Goal: Find specific page/section: Find specific page/section

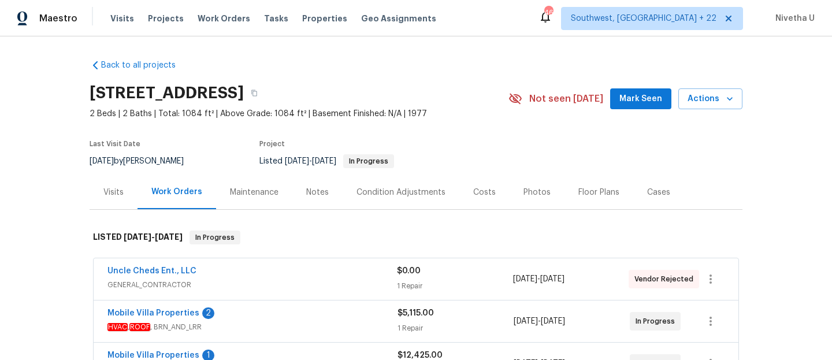
click at [211, 18] on span "Work Orders" at bounding box center [224, 19] width 53 height 12
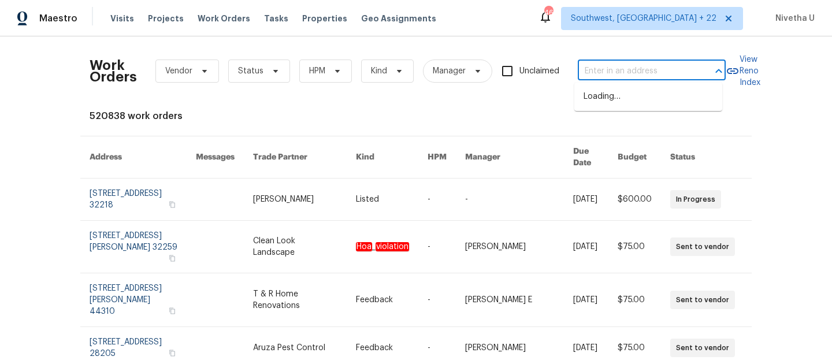
click at [590, 72] on input "text" at bounding box center [636, 71] width 116 height 18
paste input "1028 Apollo Beach Blvd Apt 103, Apollo Beach, FL 33572"
drag, startPoint x: 582, startPoint y: 74, endPoint x: 720, endPoint y: 74, distance: 138.6
click at [720, 74] on div "1028 Apollo Beach Blvd Apt 103, Apollo Beach, FL 33572 ​" at bounding box center [652, 71] width 148 height 18
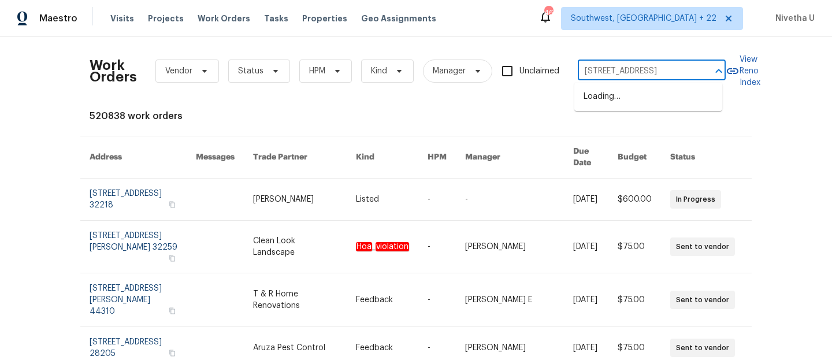
scroll to position [0, 0]
type input "1028 Apollo Beach Blvd"
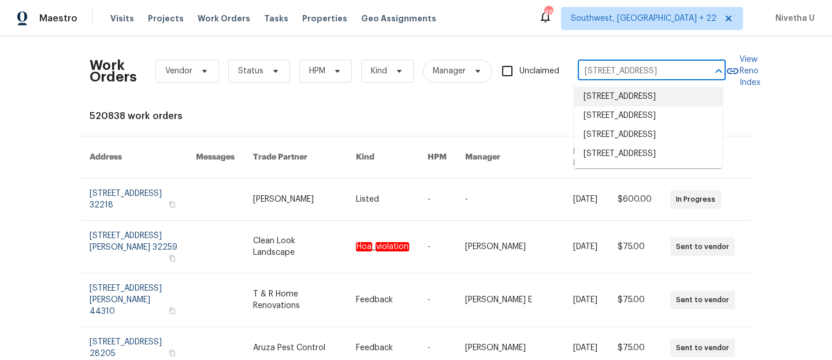
click at [685, 98] on li "1028 Apollo Beach Blvd Apt 103, Apollo Beach, FL 33572" at bounding box center [648, 96] width 148 height 19
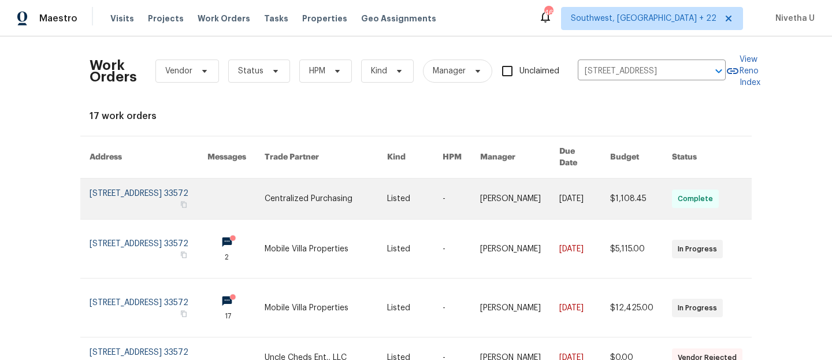
click at [145, 195] on link at bounding box center [149, 198] width 118 height 40
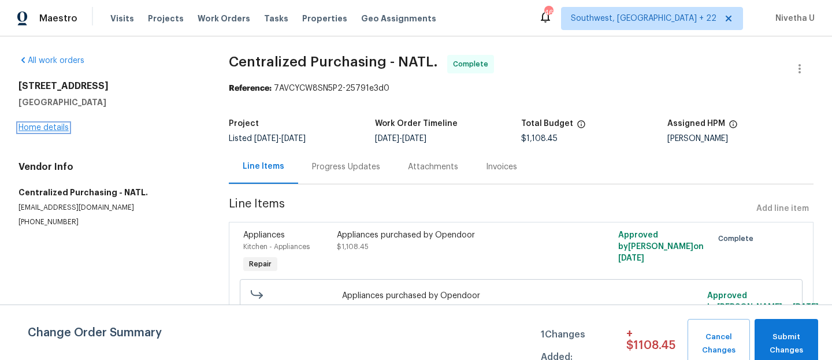
click at [35, 128] on link "Home details" at bounding box center [43, 128] width 50 height 8
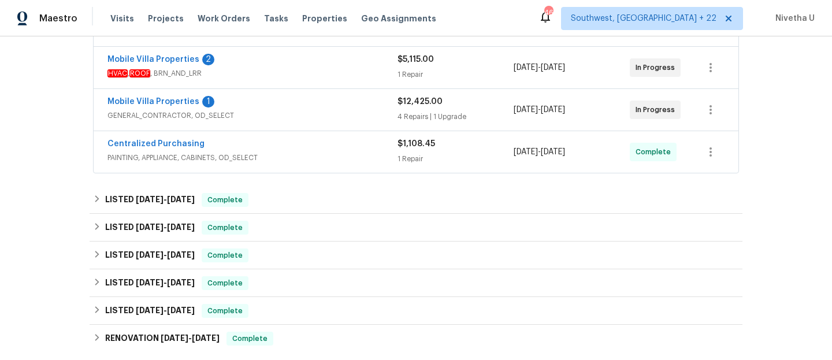
scroll to position [254, 0]
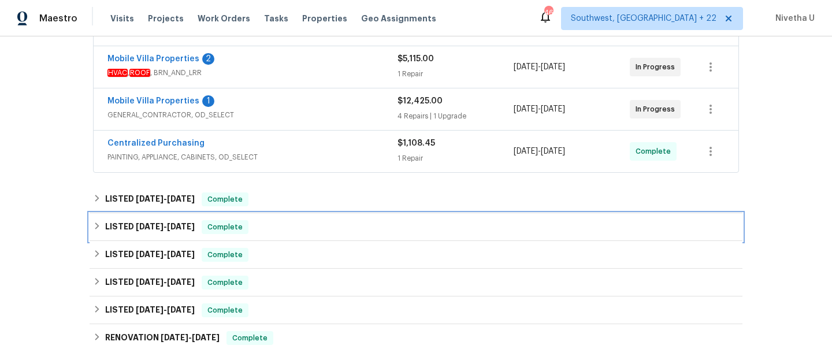
click at [258, 234] on div "LISTED 9/30/24 - 10/2/24 Complete" at bounding box center [416, 227] width 646 height 14
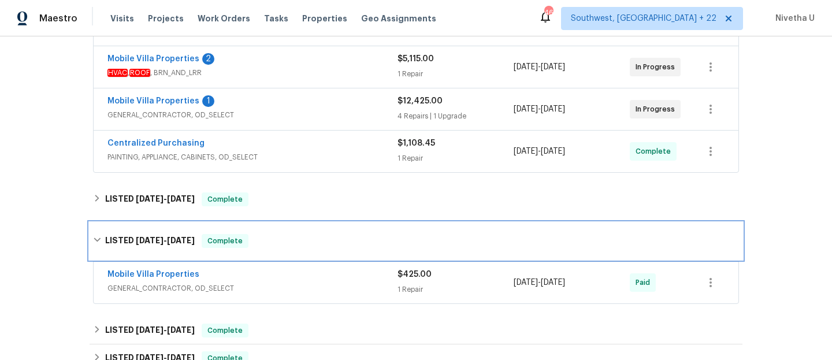
scroll to position [340, 0]
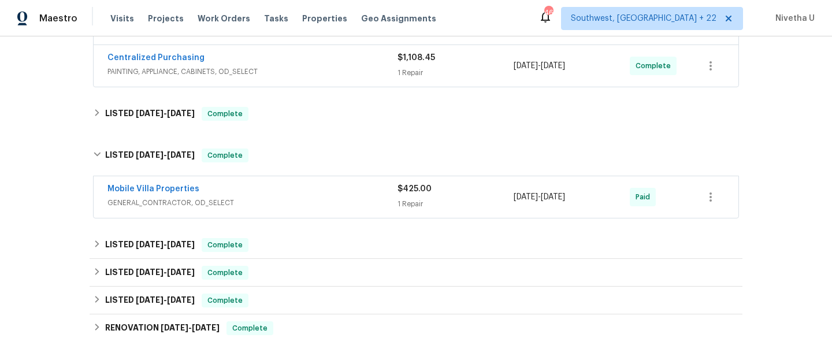
click at [266, 208] on span "GENERAL_CONTRACTOR, OD_SELECT" at bounding box center [252, 203] width 290 height 12
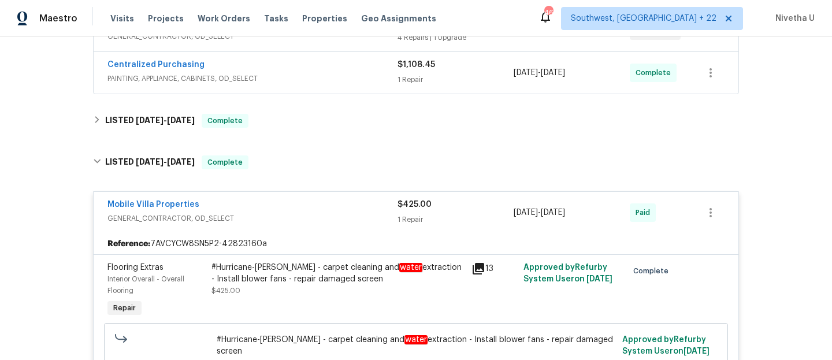
scroll to position [323, 0]
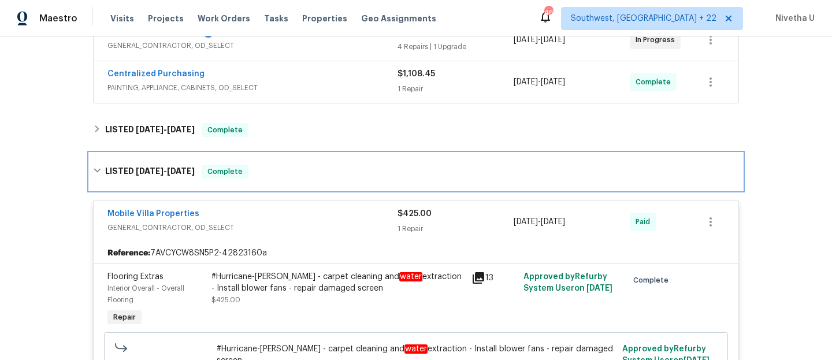
click at [269, 178] on div "LISTED 9/30/24 - 10/2/24 Complete" at bounding box center [416, 172] width 646 height 14
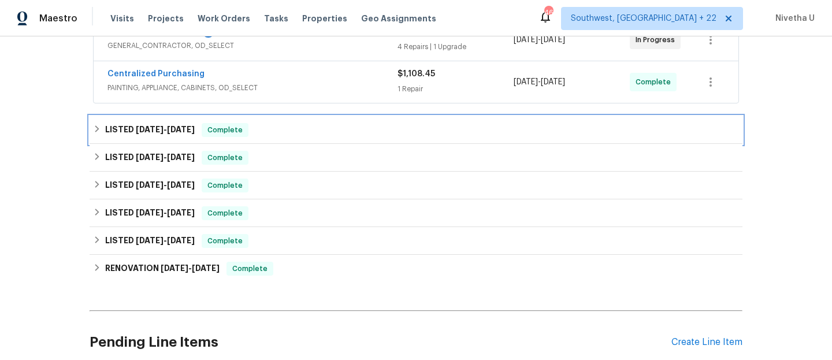
click at [262, 129] on div "LISTED 10/5/24 - 10/14/24 Complete" at bounding box center [416, 130] width 653 height 28
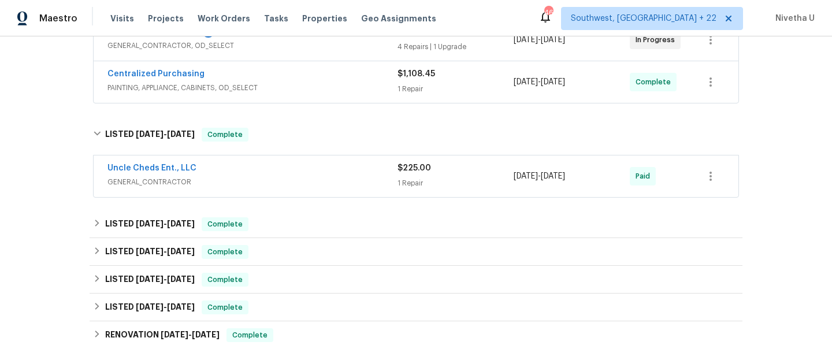
click at [307, 201] on div "Uncle Cheds Ent., LLC GENERAL_CONTRACTOR $225.00 1 Repair 10/9/2024 - 10/14/202…" at bounding box center [416, 177] width 653 height 48
click at [298, 188] on span "GENERAL_CONTRACTOR" at bounding box center [252, 182] width 290 height 12
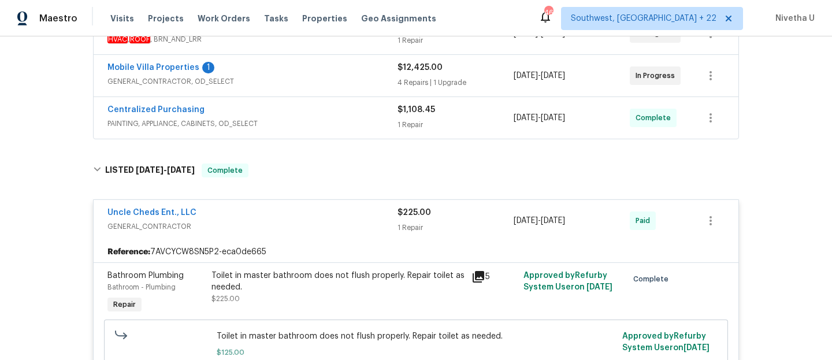
scroll to position [287, 0]
click at [289, 221] on div "Uncle Cheds Ent., LLC" at bounding box center [252, 214] width 290 height 14
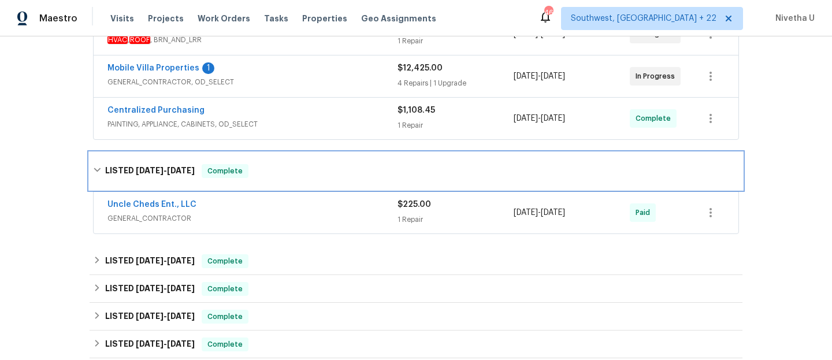
click at [282, 189] on div "LISTED 10/5/24 - 10/14/24 Complete" at bounding box center [416, 170] width 653 height 37
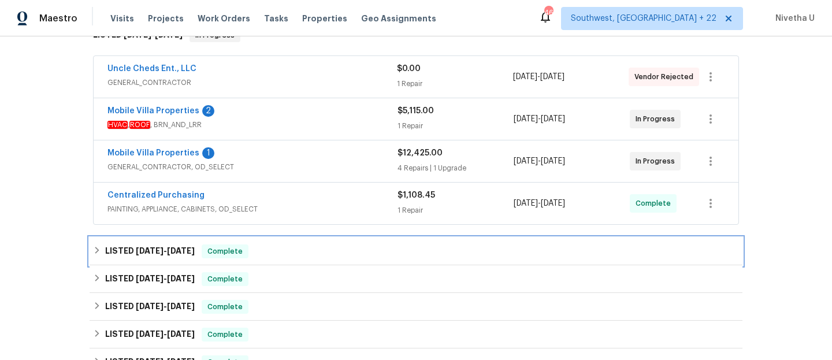
scroll to position [188, 0]
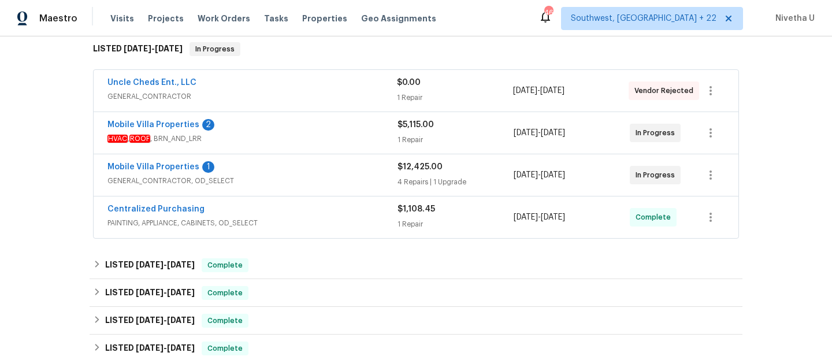
click at [284, 229] on span "PAINTING, APPLIANCE, CABINETS, OD_SELECT" at bounding box center [252, 223] width 290 height 12
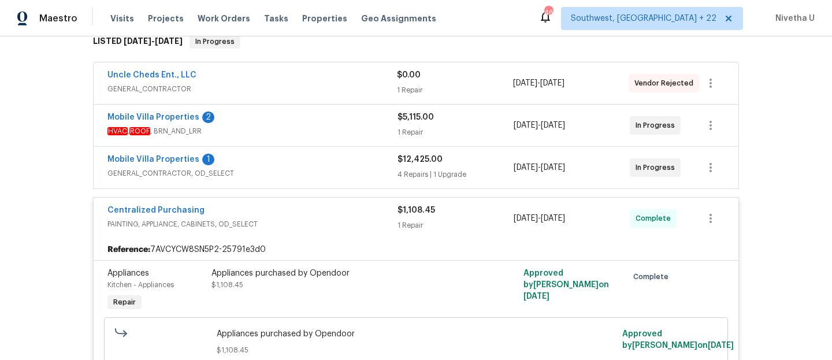
scroll to position [177, 0]
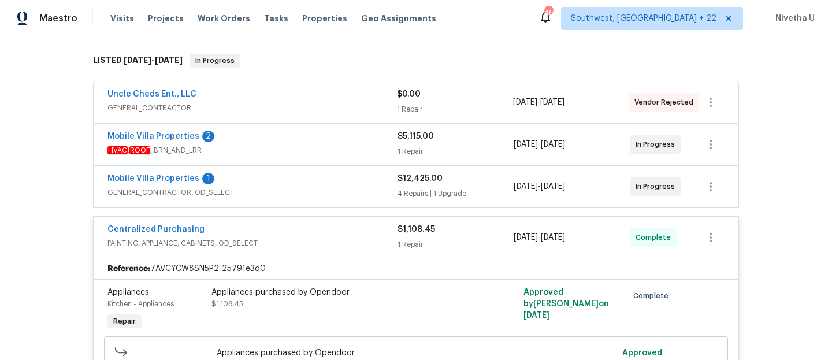
click at [298, 237] on div "Centralized Purchasing" at bounding box center [252, 231] width 290 height 14
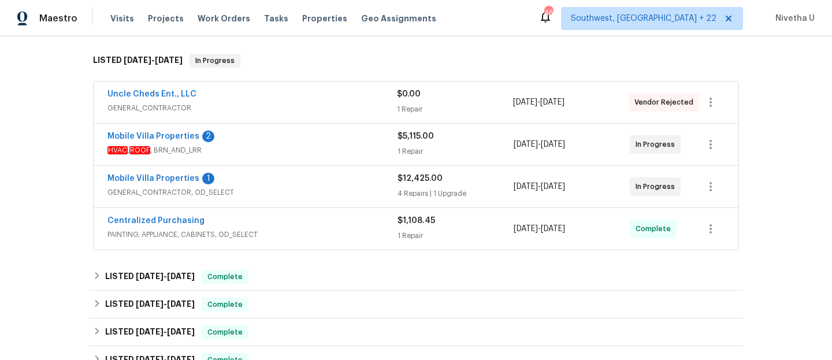
click at [286, 198] on span "GENERAL_CONTRACTOR, OD_SELECT" at bounding box center [252, 193] width 290 height 12
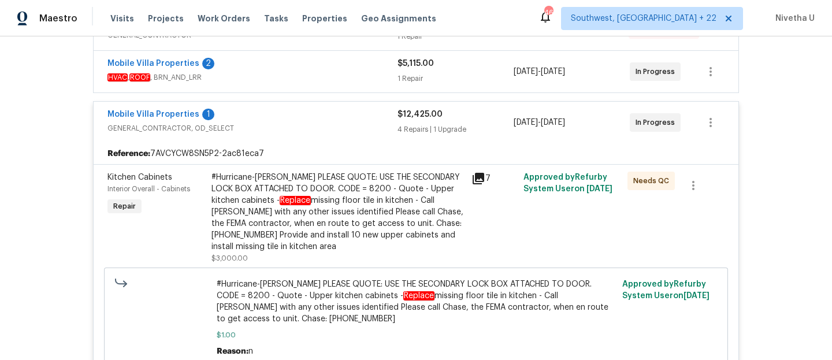
scroll to position [250, 0]
click at [309, 134] on span "GENERAL_CONTRACTOR, OD_SELECT" at bounding box center [252, 128] width 290 height 12
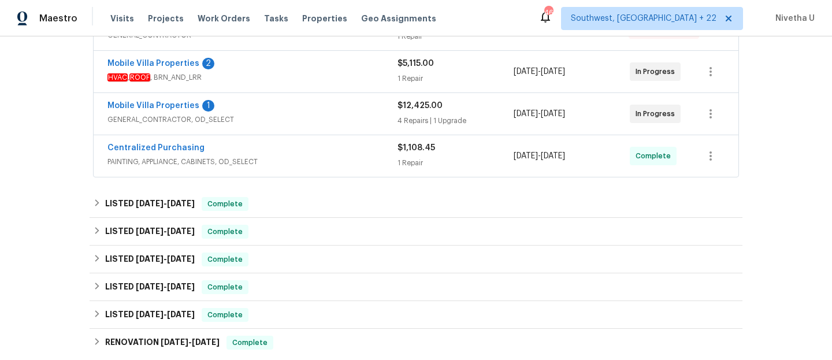
click at [310, 72] on div "Mobile Villa Properties 2" at bounding box center [252, 65] width 290 height 14
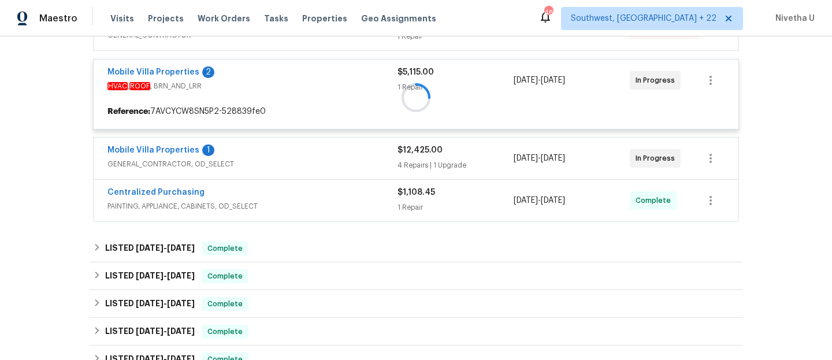
scroll to position [183, 0]
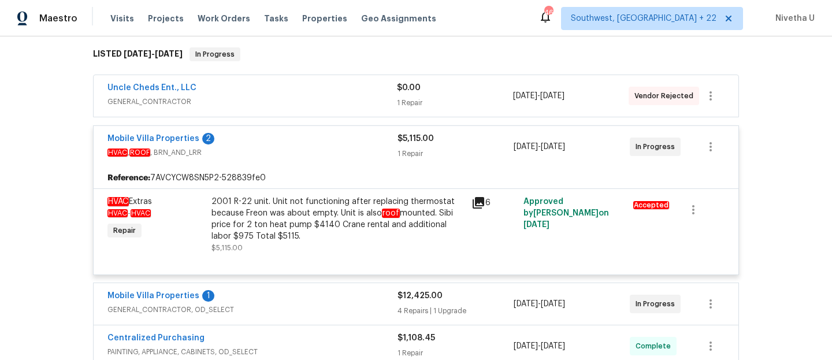
click at [315, 158] on span "HVAC , ROOF , BRN_AND_LRR" at bounding box center [252, 153] width 290 height 12
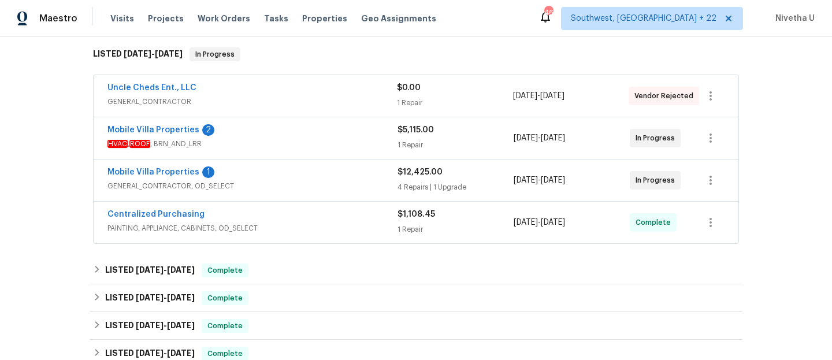
click at [309, 107] on span "GENERAL_CONTRACTOR" at bounding box center [251, 102] width 289 height 12
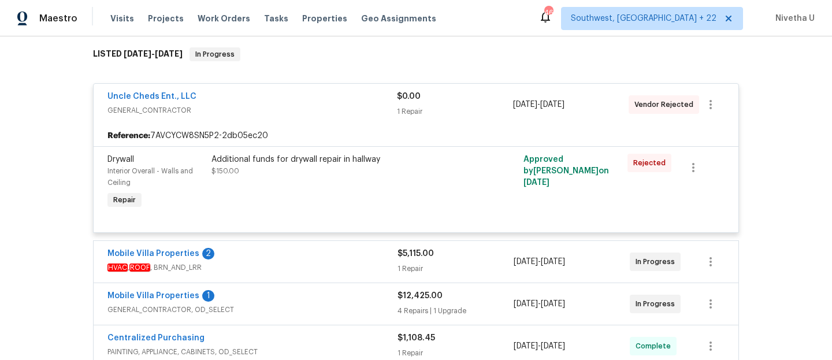
click at [309, 105] on div "Uncle Cheds Ent., LLC" at bounding box center [251, 98] width 289 height 14
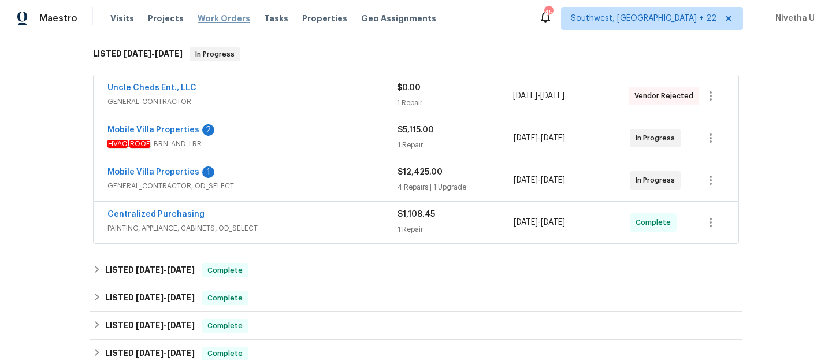
click at [213, 23] on span "Work Orders" at bounding box center [224, 19] width 53 height 12
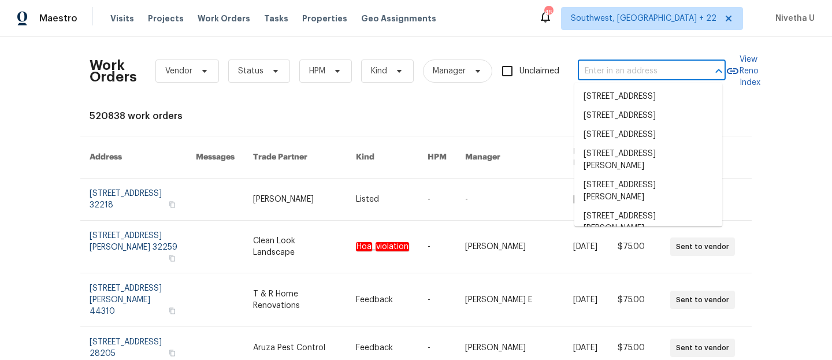
click at [593, 69] on input "text" at bounding box center [636, 71] width 116 height 18
paste input "1579 Dillard Rd, Stone Mountain, GA 30088"
type input "1579 Dillard Rd, Stone Mountain, GA 30088"
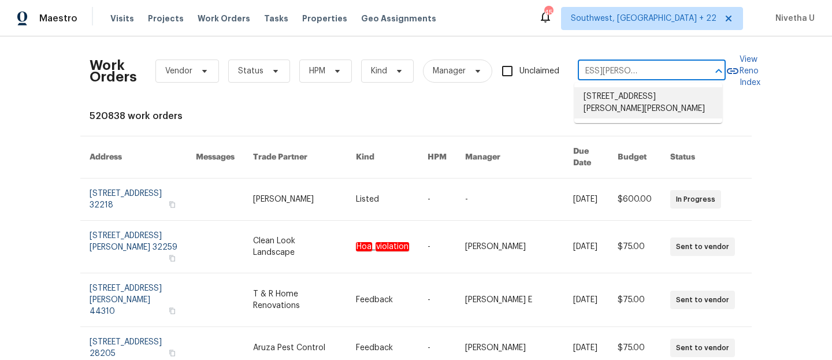
click at [623, 102] on li "1579 Dillard Rd, Stone Mountain, GA 30088" at bounding box center [648, 102] width 148 height 31
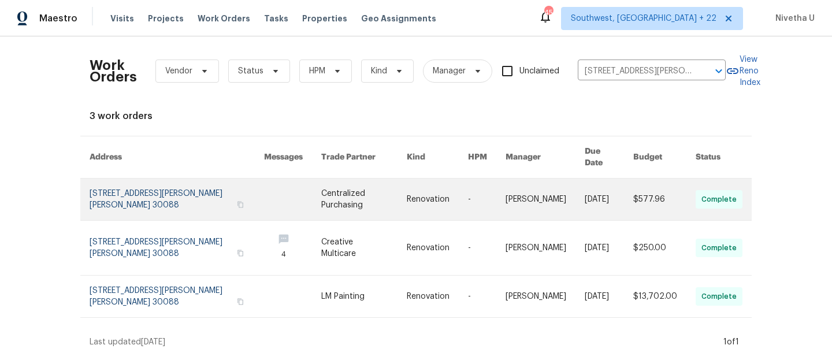
click at [121, 194] on link at bounding box center [177, 199] width 174 height 42
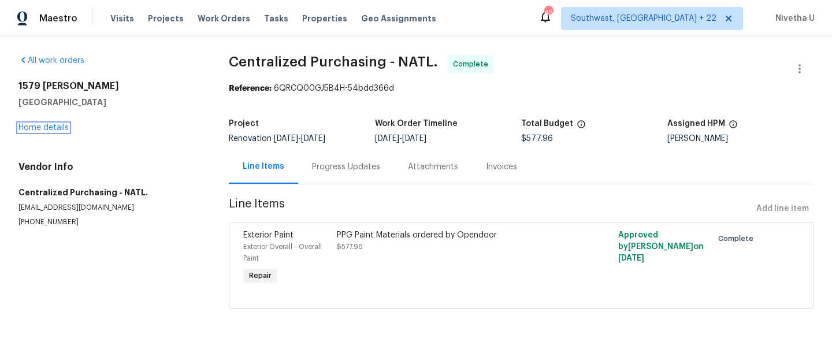
click at [30, 127] on link "Home details" at bounding box center [43, 128] width 50 height 8
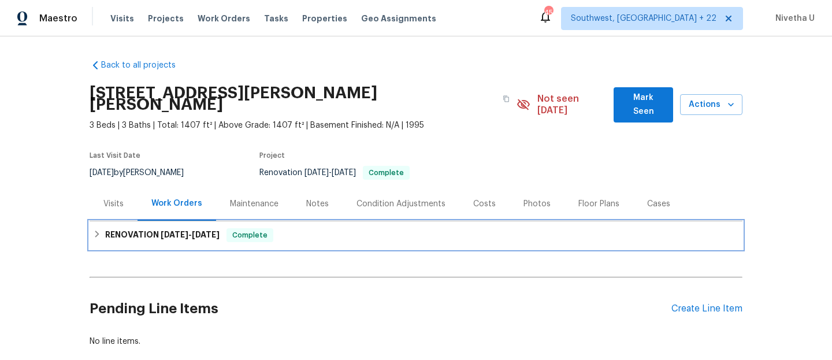
click at [225, 228] on div "RENOVATION 9/30/25 - 10/9/25 Complete" at bounding box center [416, 235] width 646 height 14
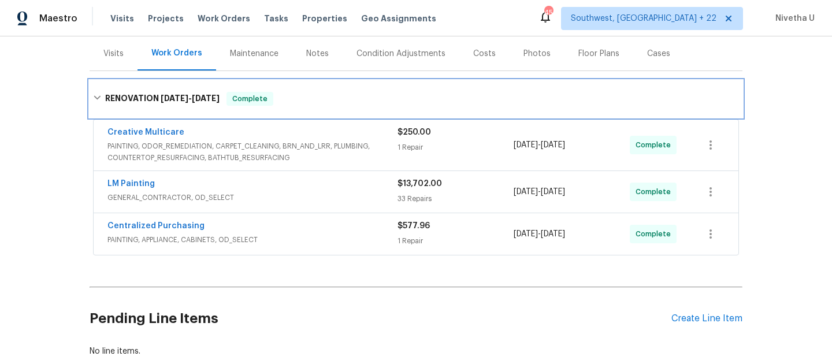
scroll to position [152, 0]
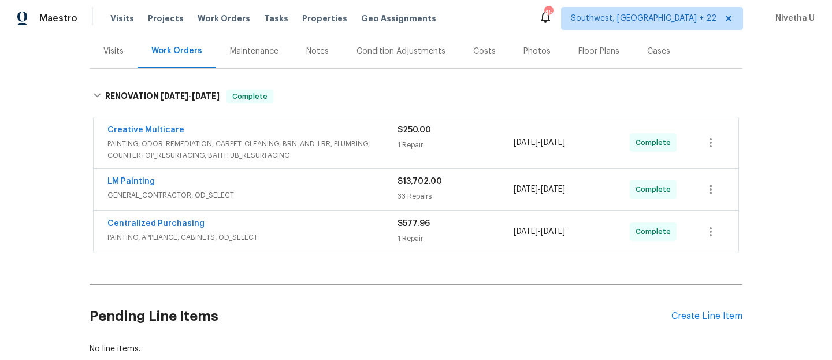
click at [292, 189] on span "GENERAL_CONTRACTOR, OD_SELECT" at bounding box center [252, 195] width 290 height 12
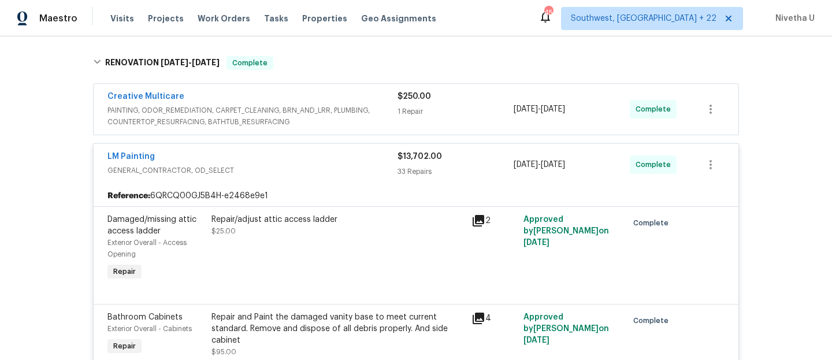
scroll to position [184, 0]
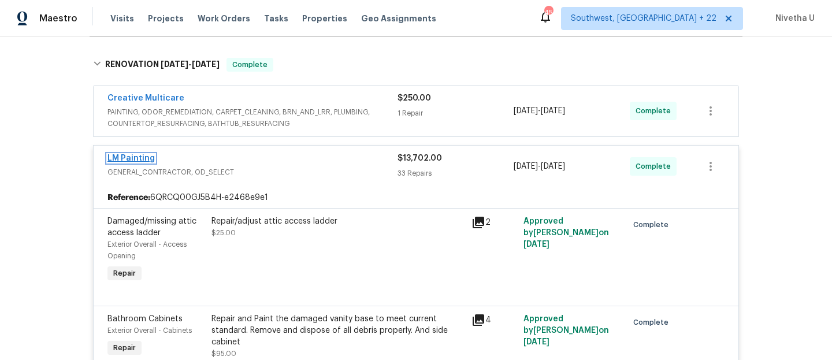
click at [133, 154] on link "LM Painting" at bounding box center [130, 158] width 47 height 8
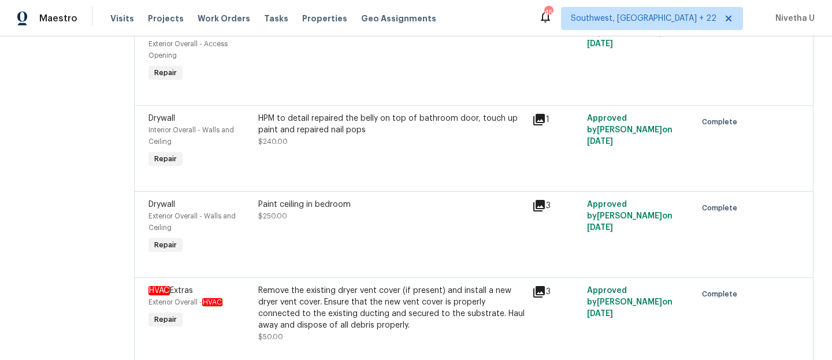
scroll to position [1228, 0]
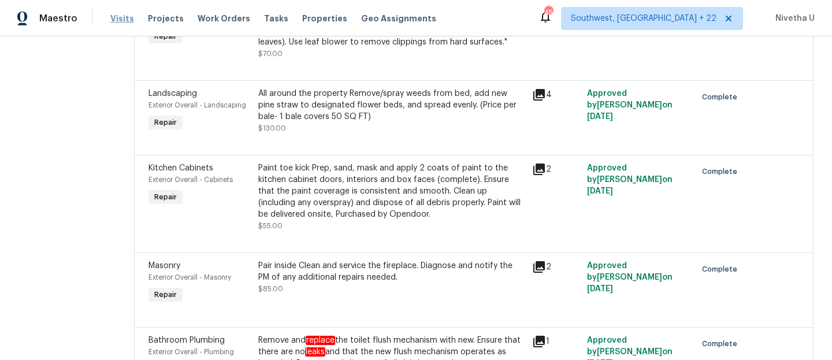
click at [118, 17] on span "Visits" at bounding box center [122, 19] width 24 height 12
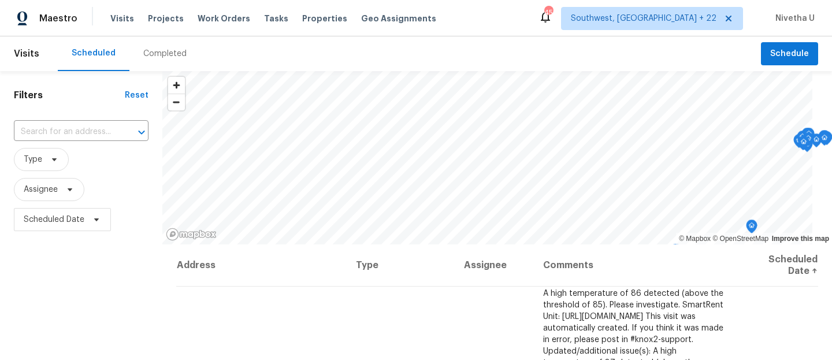
click at [163, 62] on div "Completed" at bounding box center [164, 53] width 71 height 35
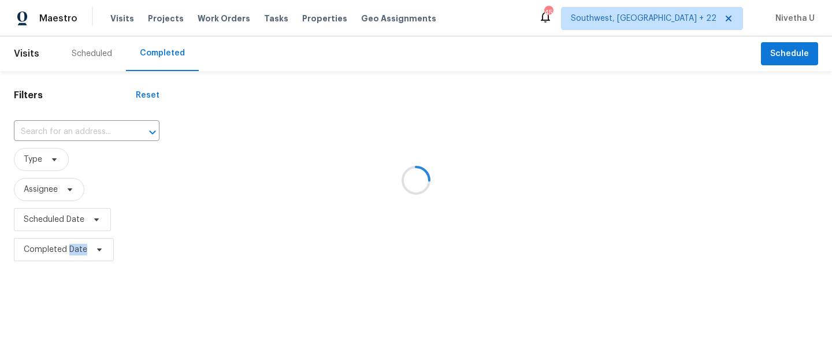
click at [163, 62] on div at bounding box center [416, 180] width 832 height 360
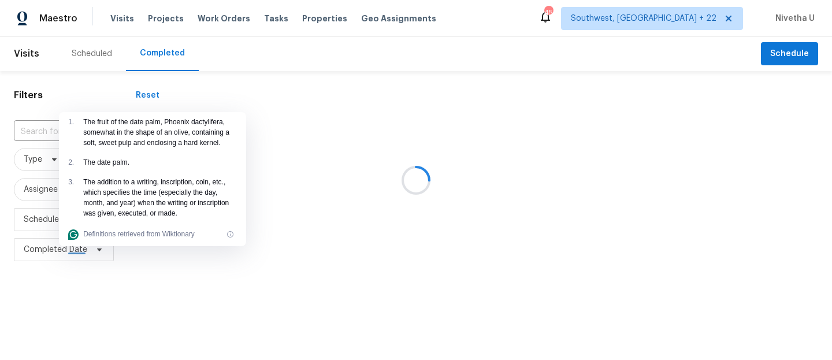
click at [24, 135] on div at bounding box center [416, 180] width 832 height 360
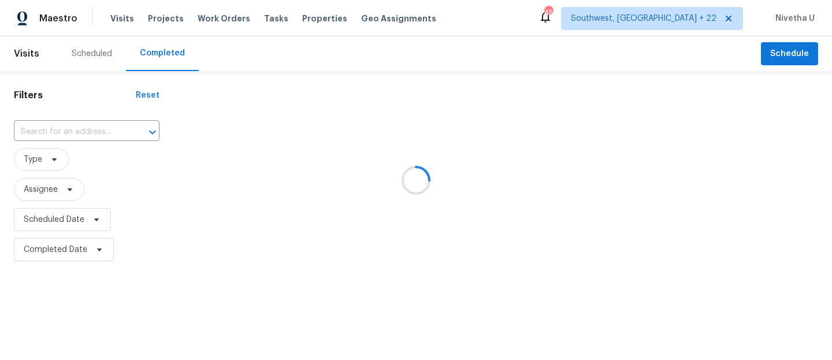
click at [43, 135] on div at bounding box center [416, 180] width 832 height 360
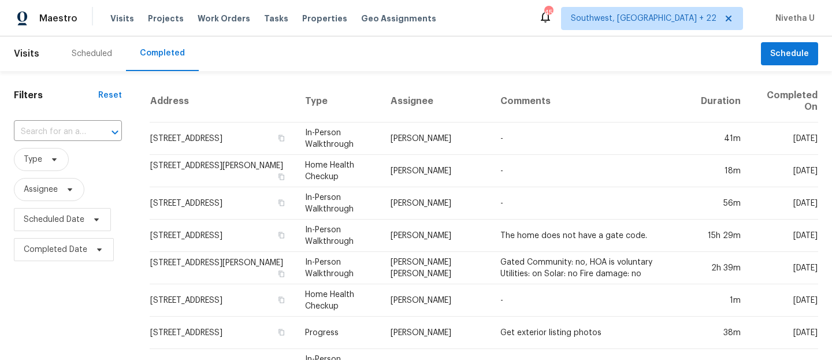
click at [43, 130] on input "text" at bounding box center [52, 132] width 76 height 18
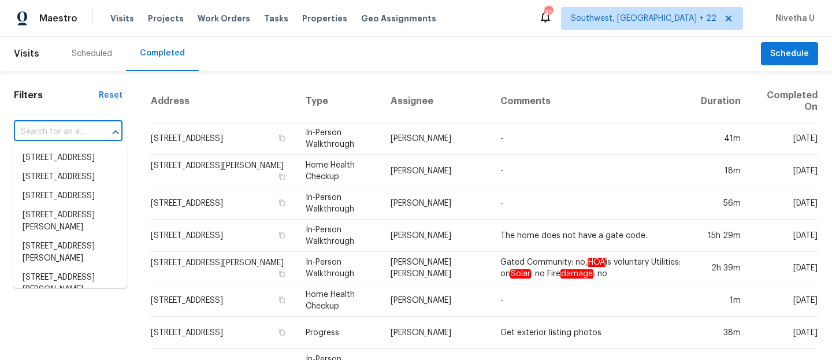
paste input "13999 Abbeyfield Ave Rosemount, MN 55068"
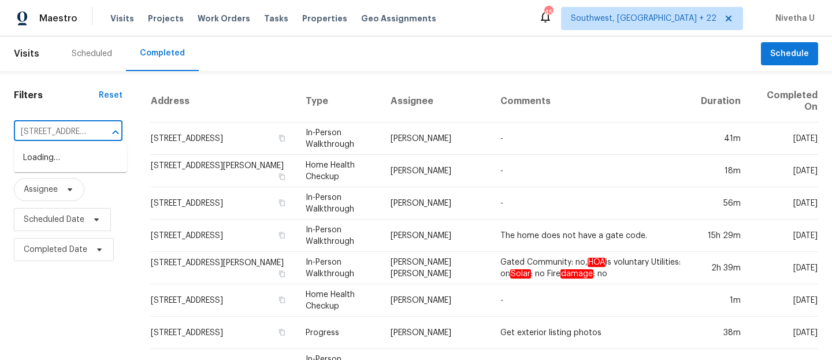
scroll to position [0, 97]
type input "13999 Abbeyfield Ave Rosemount, MN 55068"
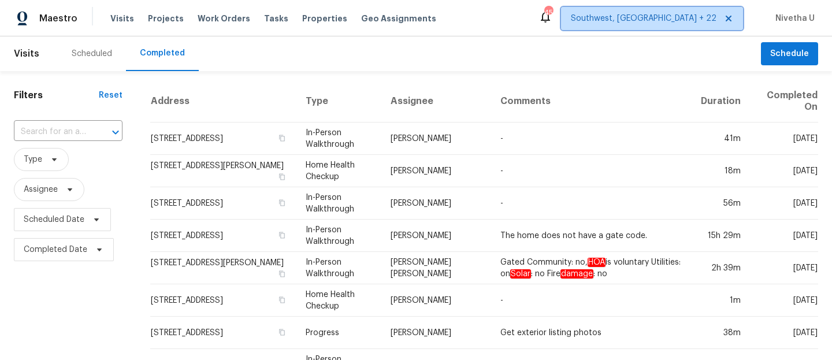
click at [681, 23] on span "Southwest, FL + 22" at bounding box center [644, 19] width 146 height 12
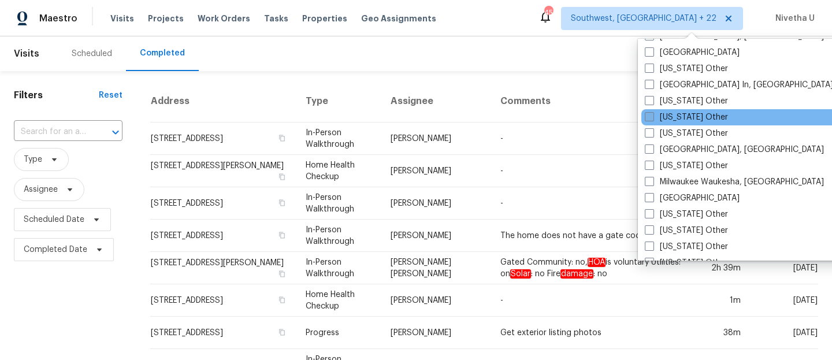
scroll to position [955, 0]
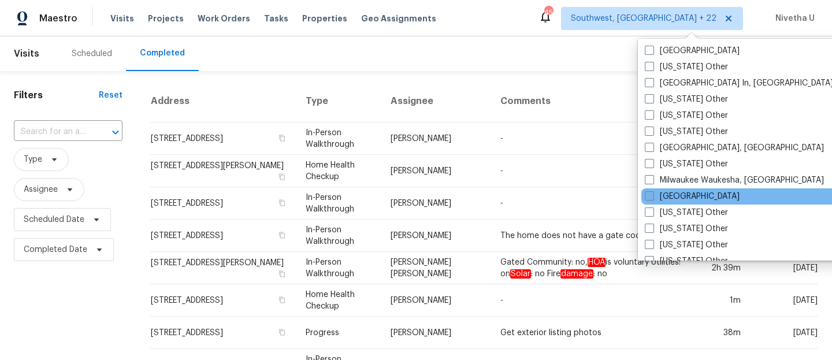
click at [693, 197] on label "Minneapolis" at bounding box center [692, 197] width 95 height 12
click at [652, 197] on input "Minneapolis" at bounding box center [649, 195] width 8 height 8
checkbox input "true"
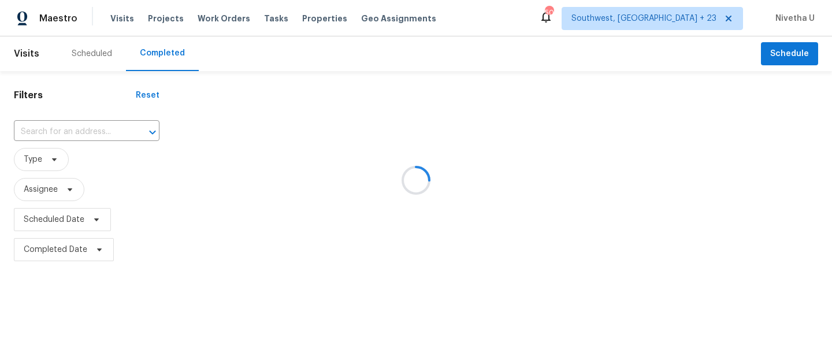
click at [76, 134] on div at bounding box center [416, 180] width 832 height 360
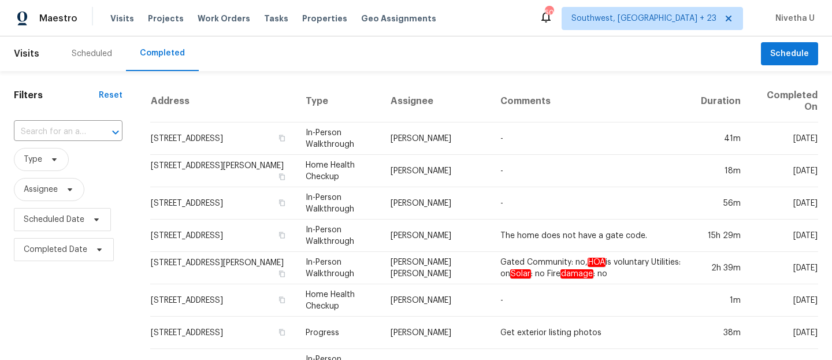
click at [76, 134] on input "text" at bounding box center [52, 132] width 76 height 18
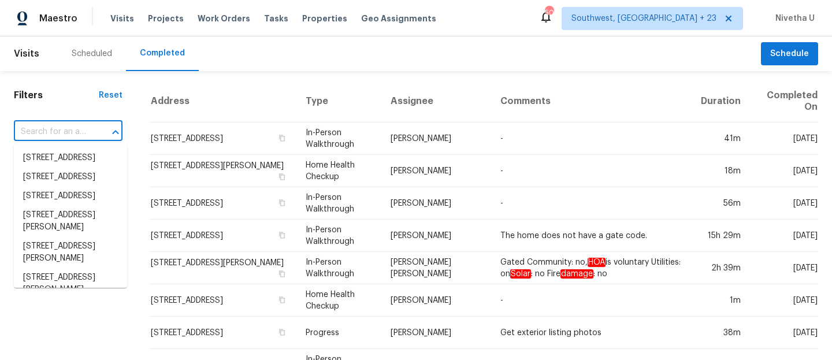
paste input "13999 Abbeyfield Ave Rosemount, MN 55068"
type input "13999 Abbeyfield Ave Rosemount, MN 55068"
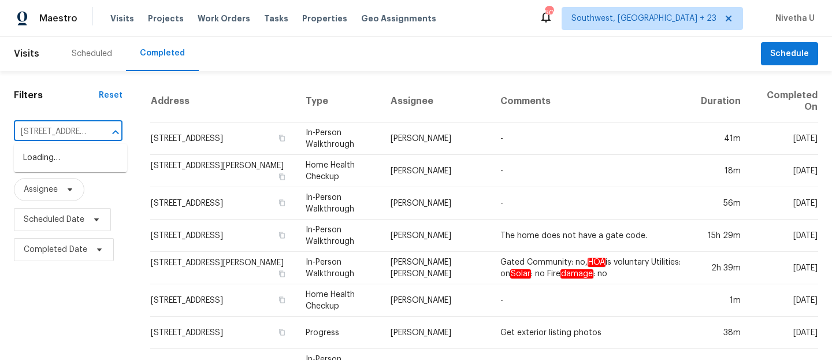
scroll to position [0, 97]
click at [81, 167] on li "13999 Abbeyfield Ave, Rosemount, MN 55068" at bounding box center [70, 157] width 113 height 19
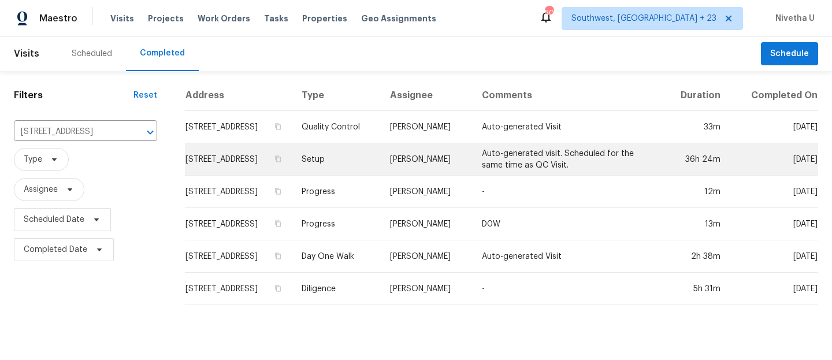
click at [371, 176] on td "Setup" at bounding box center [336, 159] width 89 height 32
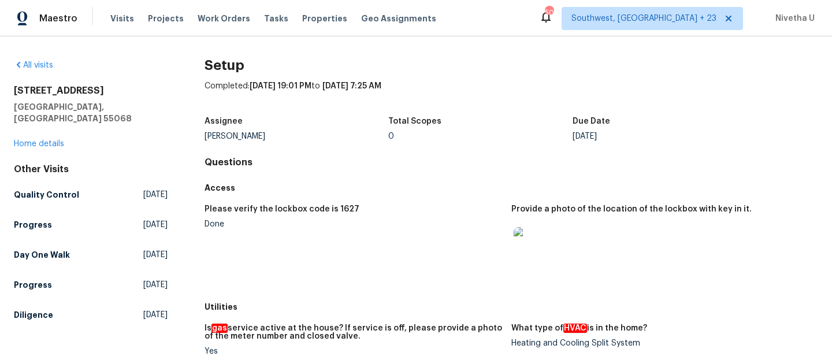
scroll to position [721, 0]
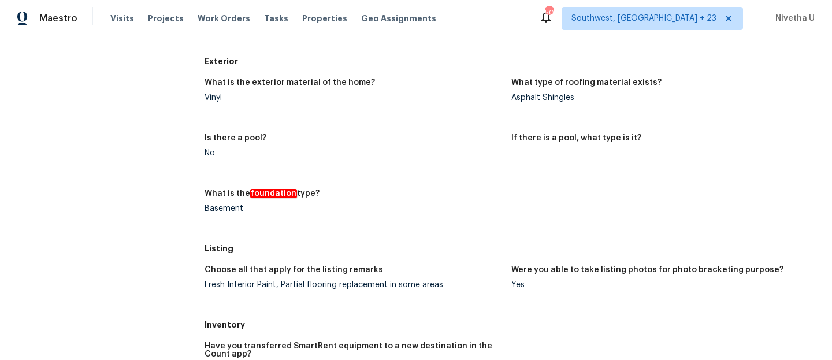
click at [217, 201] on div "What is the foundation type?" at bounding box center [352, 196] width 297 height 15
click at [215, 210] on div "Basement" at bounding box center [352, 208] width 297 height 8
copy div "Basement"
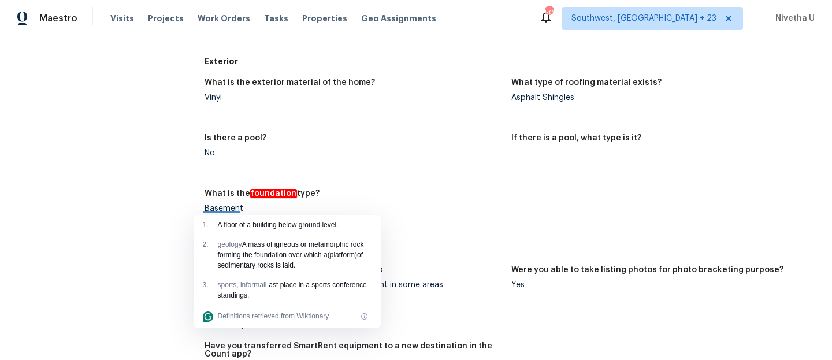
click at [106, 172] on div "All visits 13999 Abbeyfield Ave Rosemount, MN 55068 Home details Other Visits Q…" at bounding box center [91, 182] width 154 height 1688
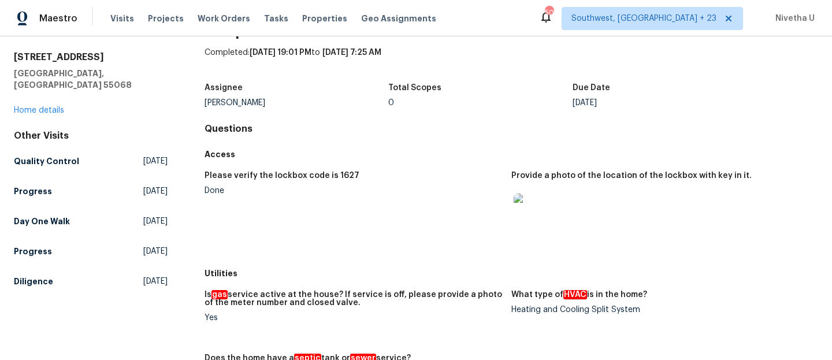
scroll to position [0, 0]
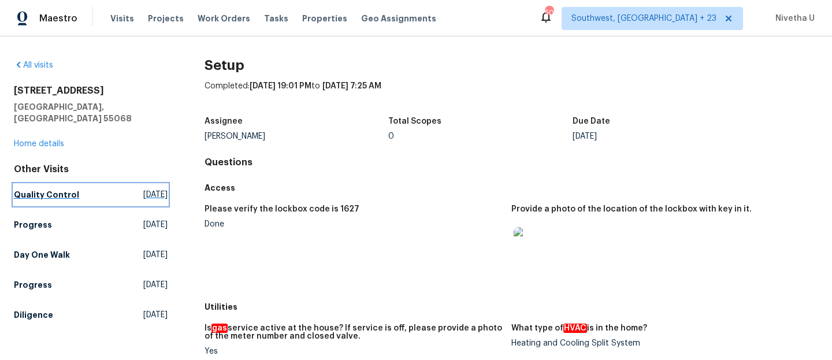
click at [53, 184] on link "Quality Control Sun, Oct 12 2025" at bounding box center [91, 194] width 154 height 21
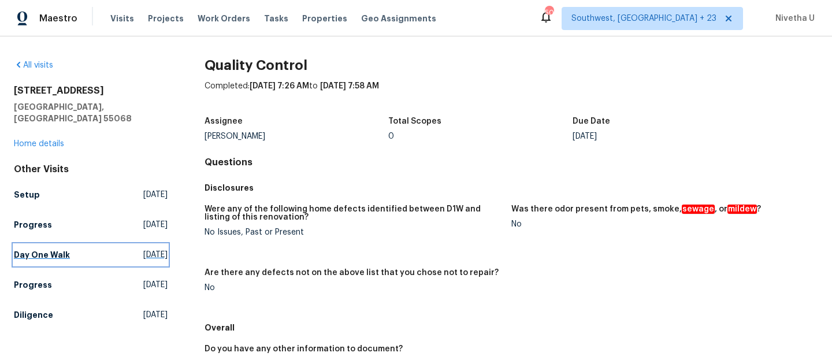
click at [66, 249] on h5 "Day One Walk" at bounding box center [42, 255] width 56 height 12
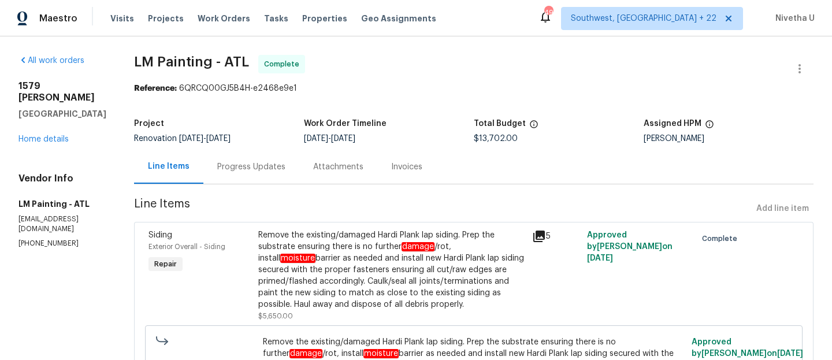
click at [201, 25] on div "Visits Projects Work Orders Tasks Properties Geo Assignments" at bounding box center [280, 18] width 340 height 23
click at [201, 21] on span "Work Orders" at bounding box center [224, 19] width 53 height 12
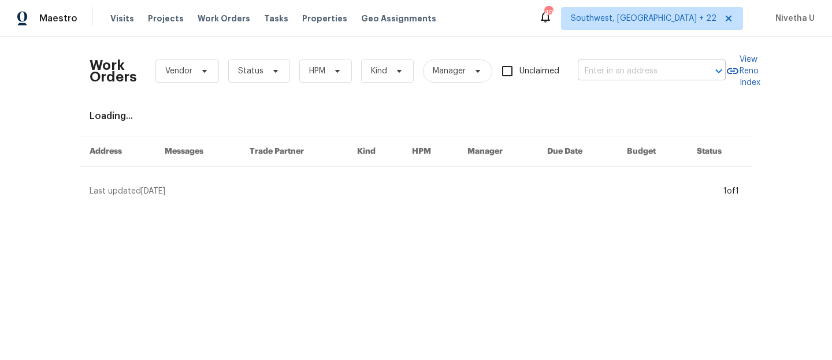
click at [605, 70] on input "text" at bounding box center [636, 71] width 116 height 18
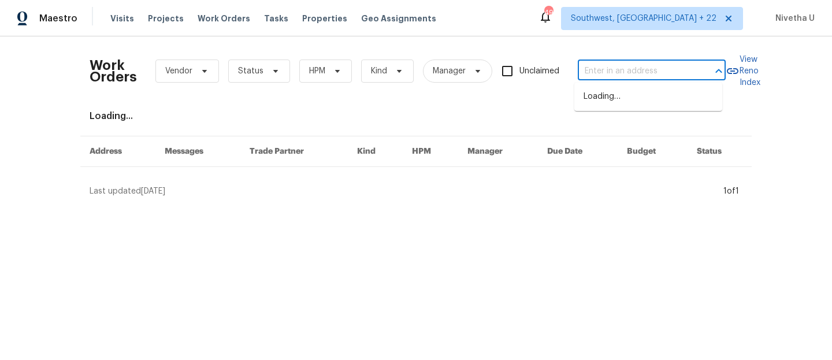
paste input "13999 Abbeyfield Ave Rosemount, MN 55068"
type input "13999 Abbeyfield Ave Rosemount, MN 55068"
click at [654, 17] on span "Southwest, FL + 22" at bounding box center [644, 19] width 146 height 12
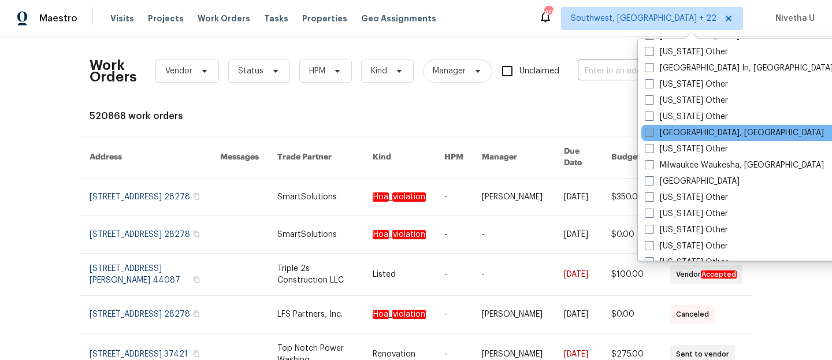
scroll to position [971, 0]
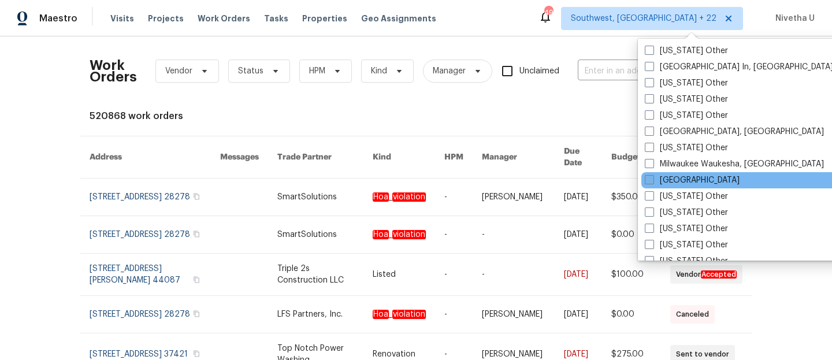
click at [658, 182] on label "Minneapolis" at bounding box center [692, 180] width 95 height 12
click at [652, 182] on input "Minneapolis" at bounding box center [649, 178] width 8 height 8
checkbox input "true"
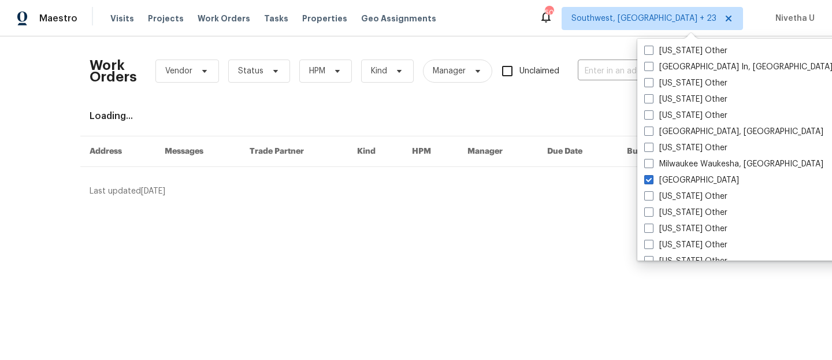
click at [593, 58] on div "Work Orders Vendor Status HPM Kind Manager Unclaimed ​" at bounding box center [408, 71] width 636 height 51
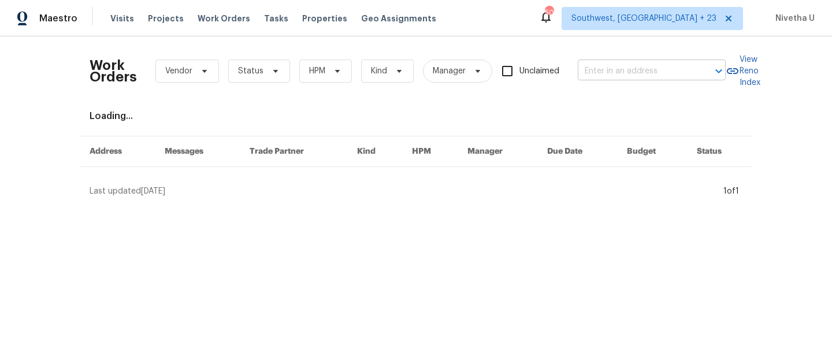
click at [593, 71] on input "text" at bounding box center [636, 71] width 116 height 18
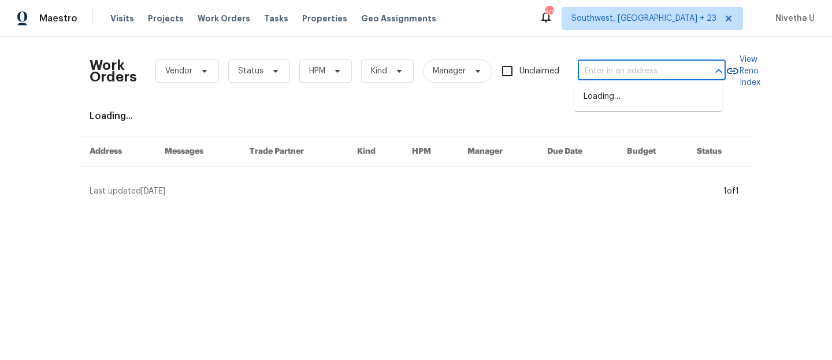
paste input "13999 Abbeyfield Ave Rosemount, MN 55068"
type input "13999 Abbeyfield Ave Rosemount, MN 55068"
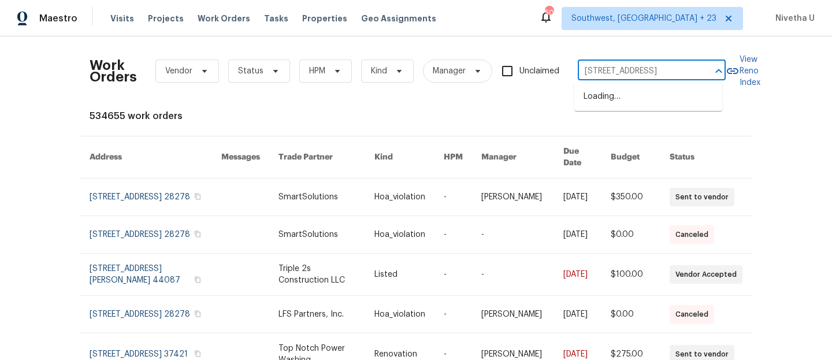
scroll to position [0, 62]
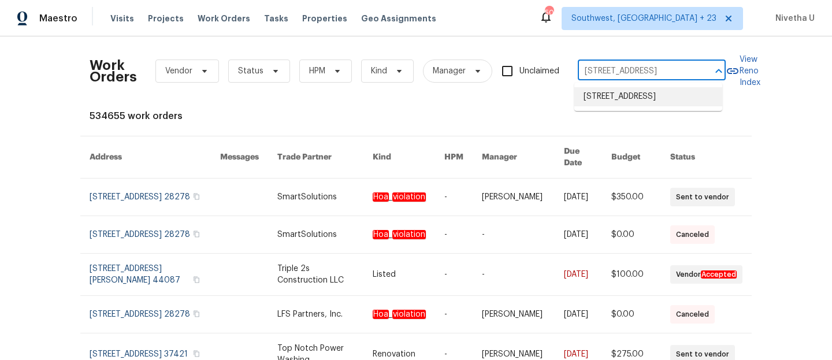
click at [608, 104] on li "13999 Abbeyfield Ave, Rosemount, MN 55068" at bounding box center [648, 96] width 148 height 19
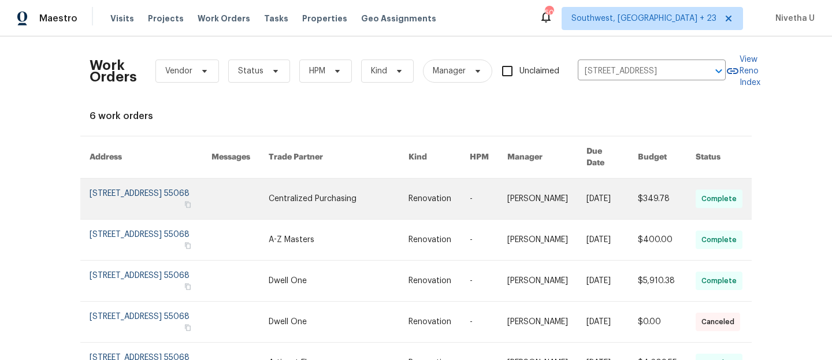
click at [99, 193] on link at bounding box center [151, 198] width 122 height 40
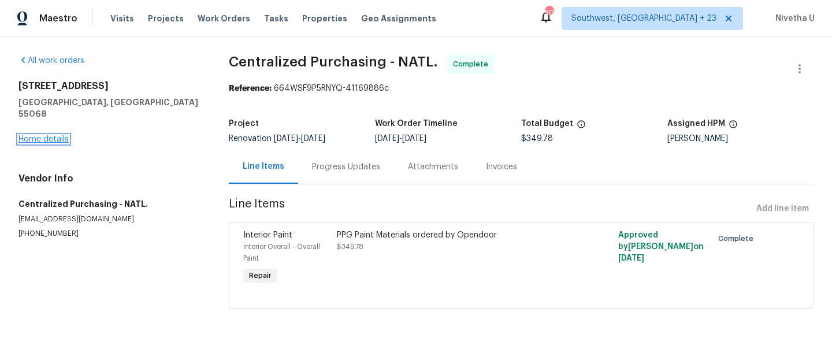
click at [42, 135] on link "Home details" at bounding box center [43, 139] width 50 height 8
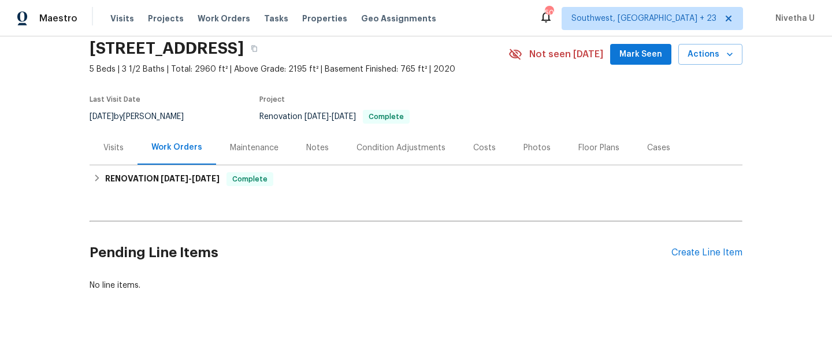
scroll to position [63, 0]
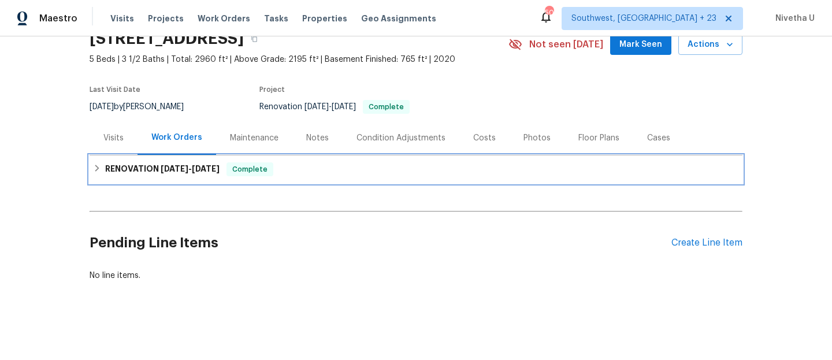
click at [299, 168] on div "RENOVATION 10/6/25 - 10/11/25 Complete" at bounding box center [416, 169] width 653 height 28
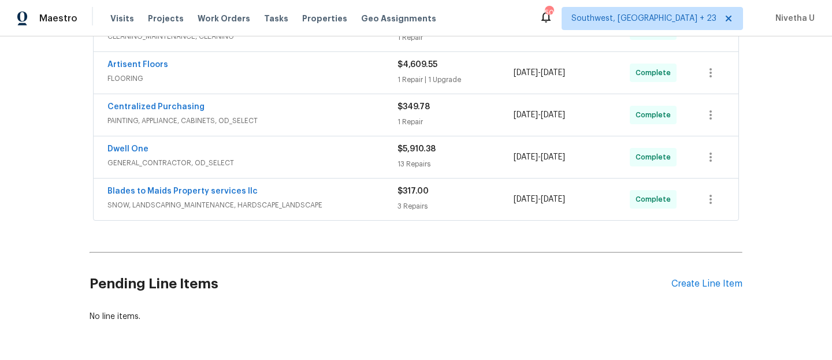
scroll to position [298, 0]
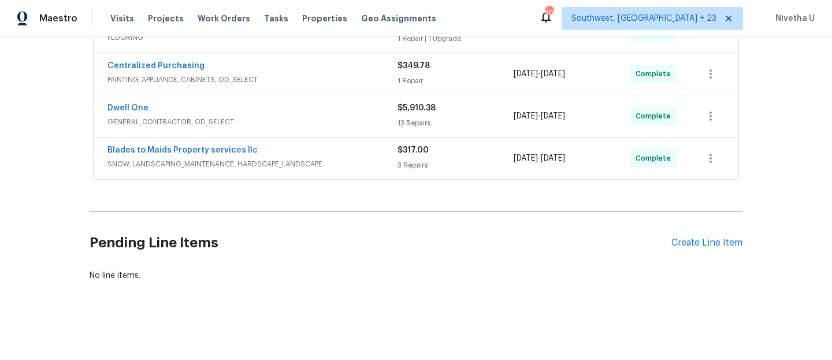
click at [350, 148] on div "Blades to Maids Property services llc" at bounding box center [252, 151] width 290 height 14
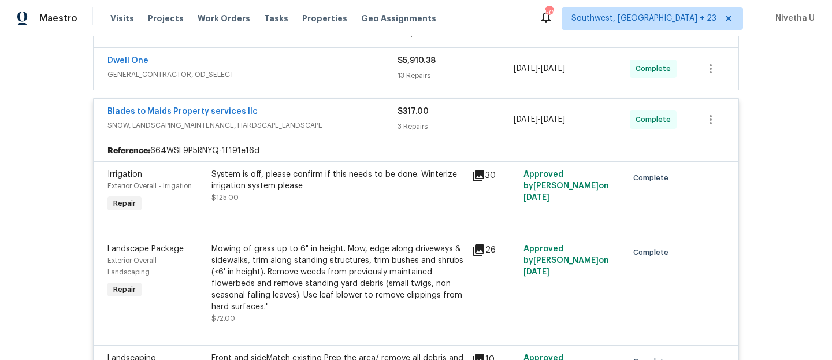
scroll to position [336, 0]
click at [360, 121] on span "SNOW, LANDSCAPING_MAINTENANCE, HARDSCAPE_LANDSCAPE" at bounding box center [252, 126] width 290 height 12
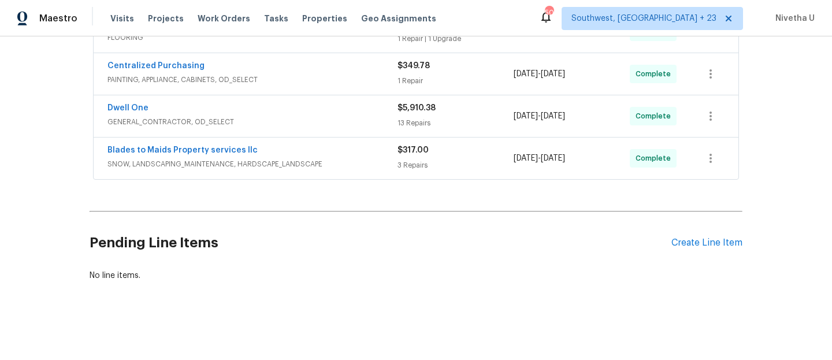
click at [355, 116] on span "GENERAL_CONTRACTOR, OD_SELECT" at bounding box center [252, 122] width 290 height 12
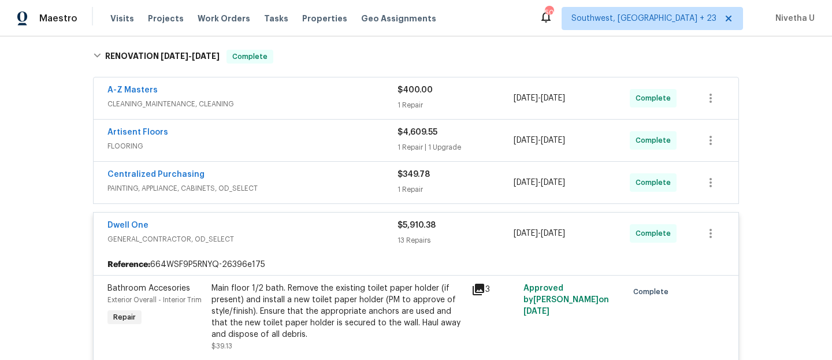
scroll to position [172, 0]
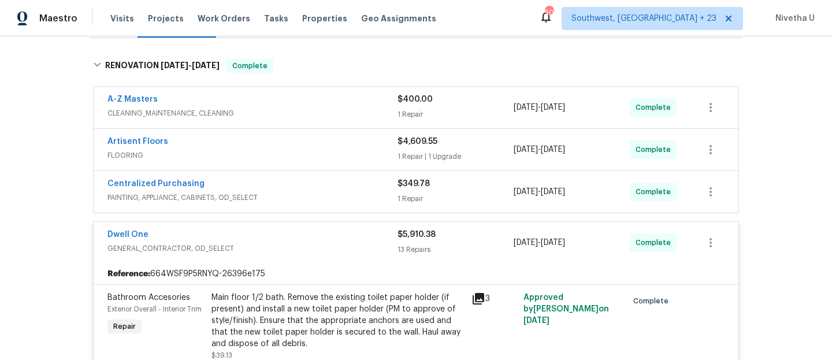
click at [302, 251] on span "GENERAL_CONTRACTOR, OD_SELECT" at bounding box center [252, 249] width 290 height 12
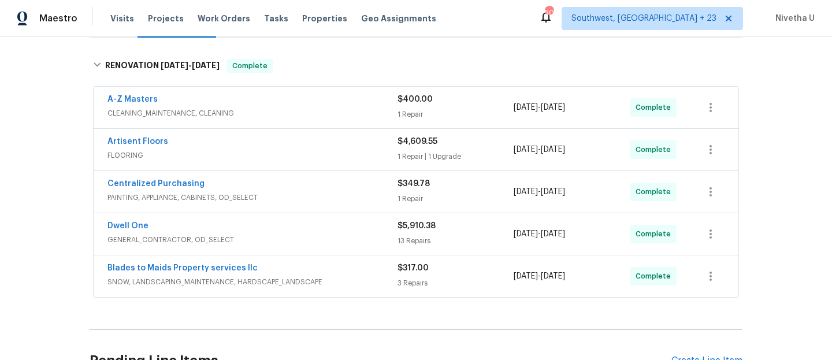
click at [286, 199] on span "PAINTING, APPLIANCE, CABINETS, OD_SELECT" at bounding box center [252, 198] width 290 height 12
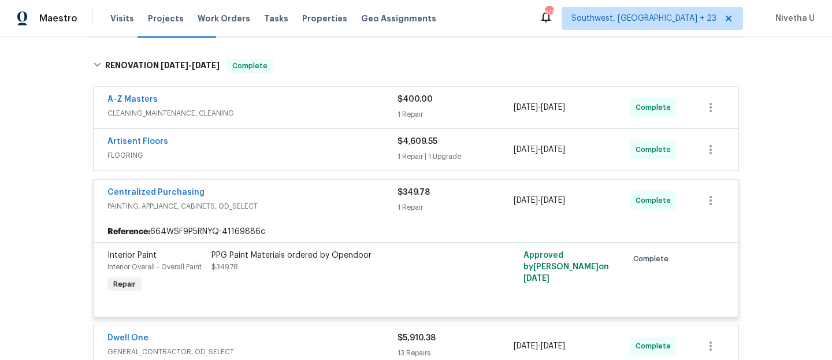
click at [286, 199] on div "Centralized Purchasing" at bounding box center [252, 194] width 290 height 14
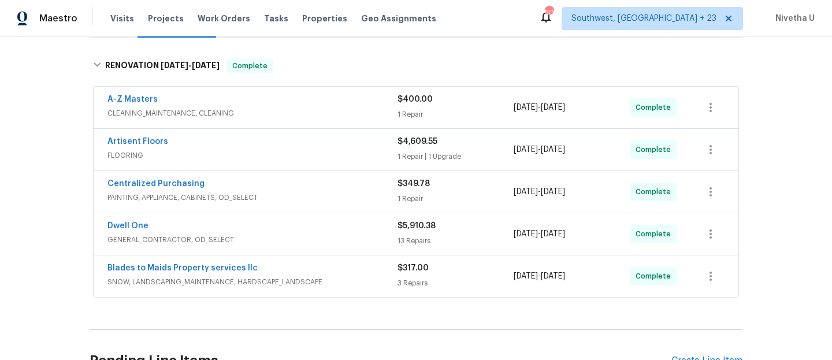
click at [278, 139] on div "Artisent Floors" at bounding box center [252, 143] width 290 height 14
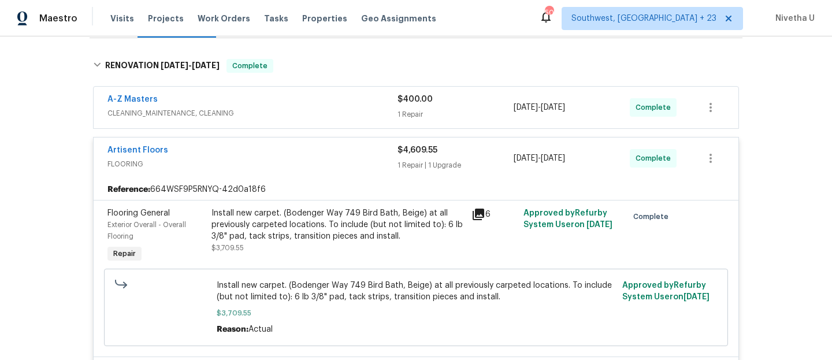
click at [265, 105] on div "A-Z Masters" at bounding box center [252, 101] width 290 height 14
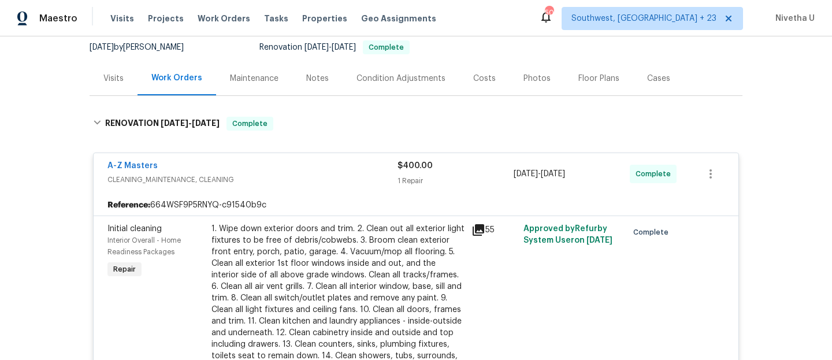
click at [286, 180] on span "CLEANING_MAINTENANCE, CLEANING" at bounding box center [252, 180] width 290 height 12
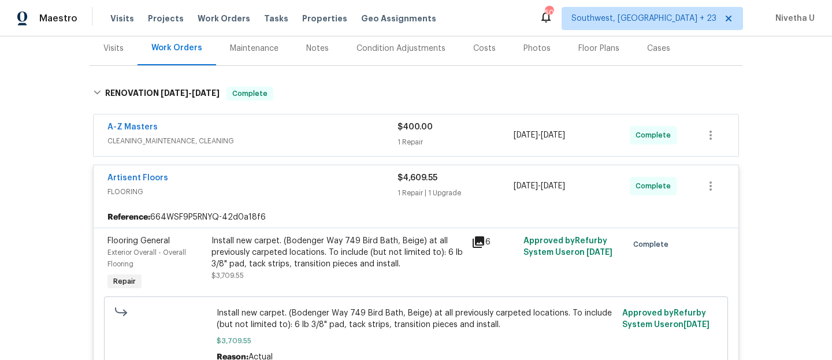
scroll to position [143, 0]
click at [348, 195] on span "FLOORING" at bounding box center [252, 193] width 290 height 12
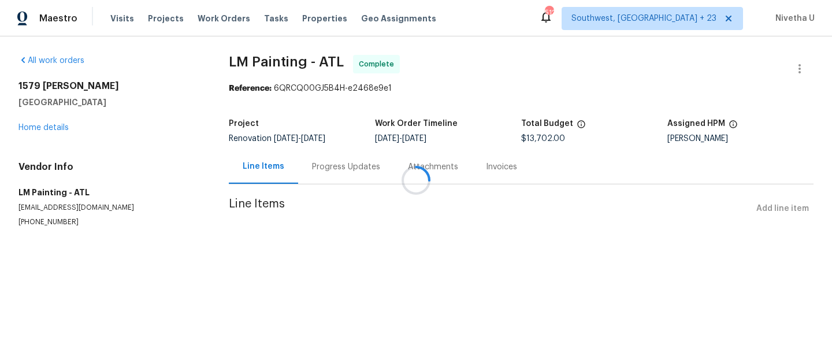
click at [86, 99] on div at bounding box center [416, 180] width 832 height 360
click at [86, 99] on h5 "[GEOGRAPHIC_DATA]" at bounding box center [109, 102] width 183 height 12
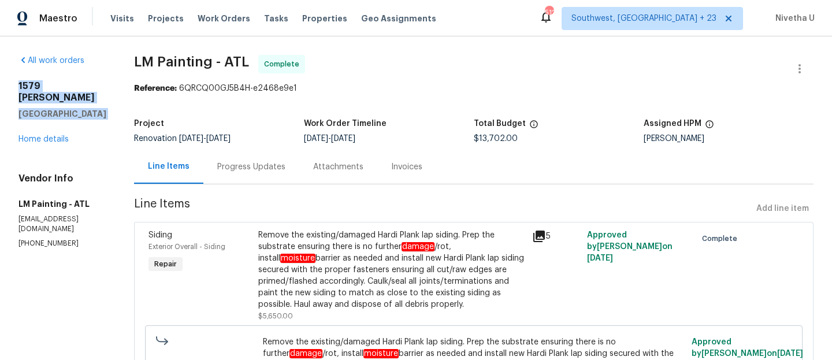
copy div "[STREET_ADDRESS][PERSON_NAME][PERSON_NAME]"
